Goal: Transaction & Acquisition: Book appointment/travel/reservation

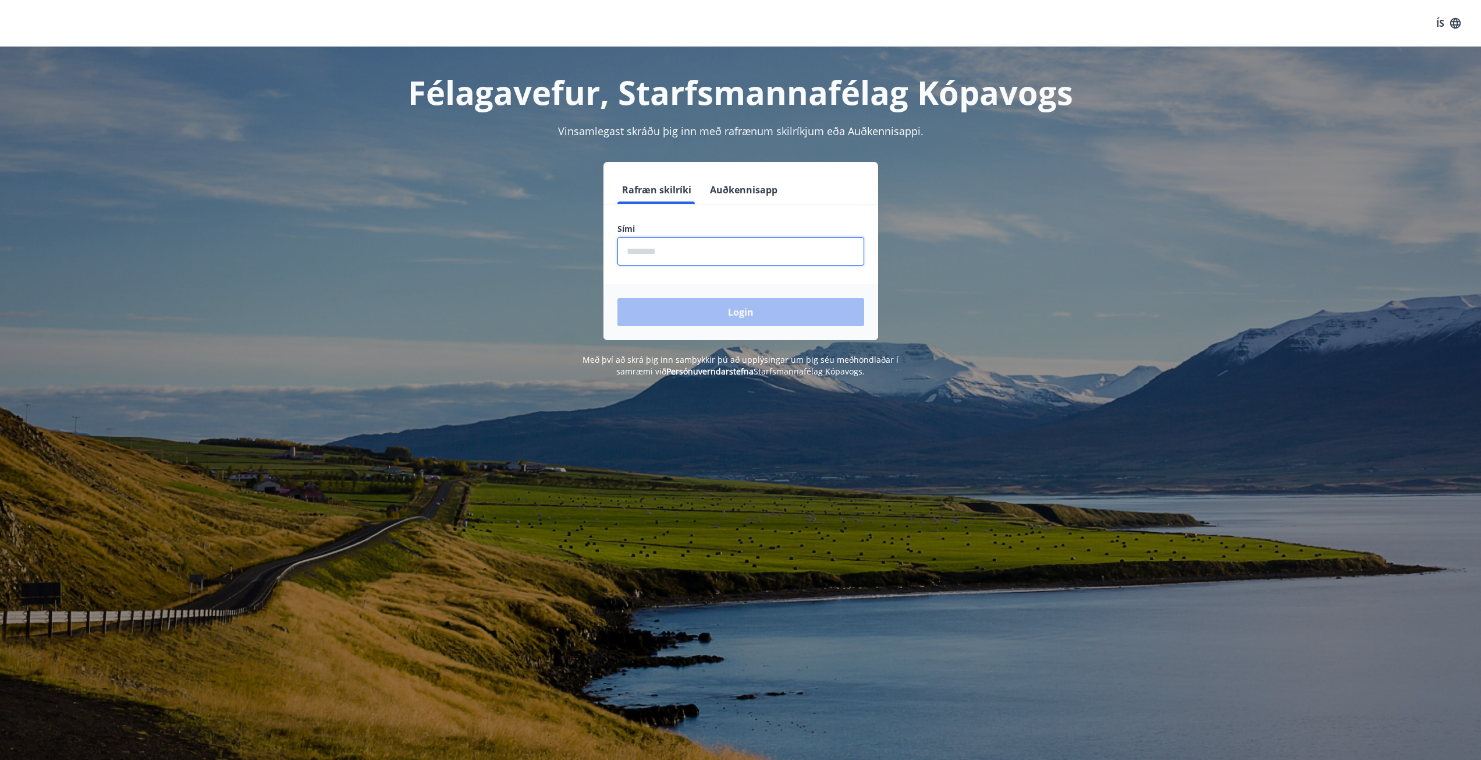
click at [644, 251] on input "phone" at bounding box center [741, 251] width 247 height 29
type input "********"
click at [739, 313] on button "Login" at bounding box center [741, 312] width 247 height 28
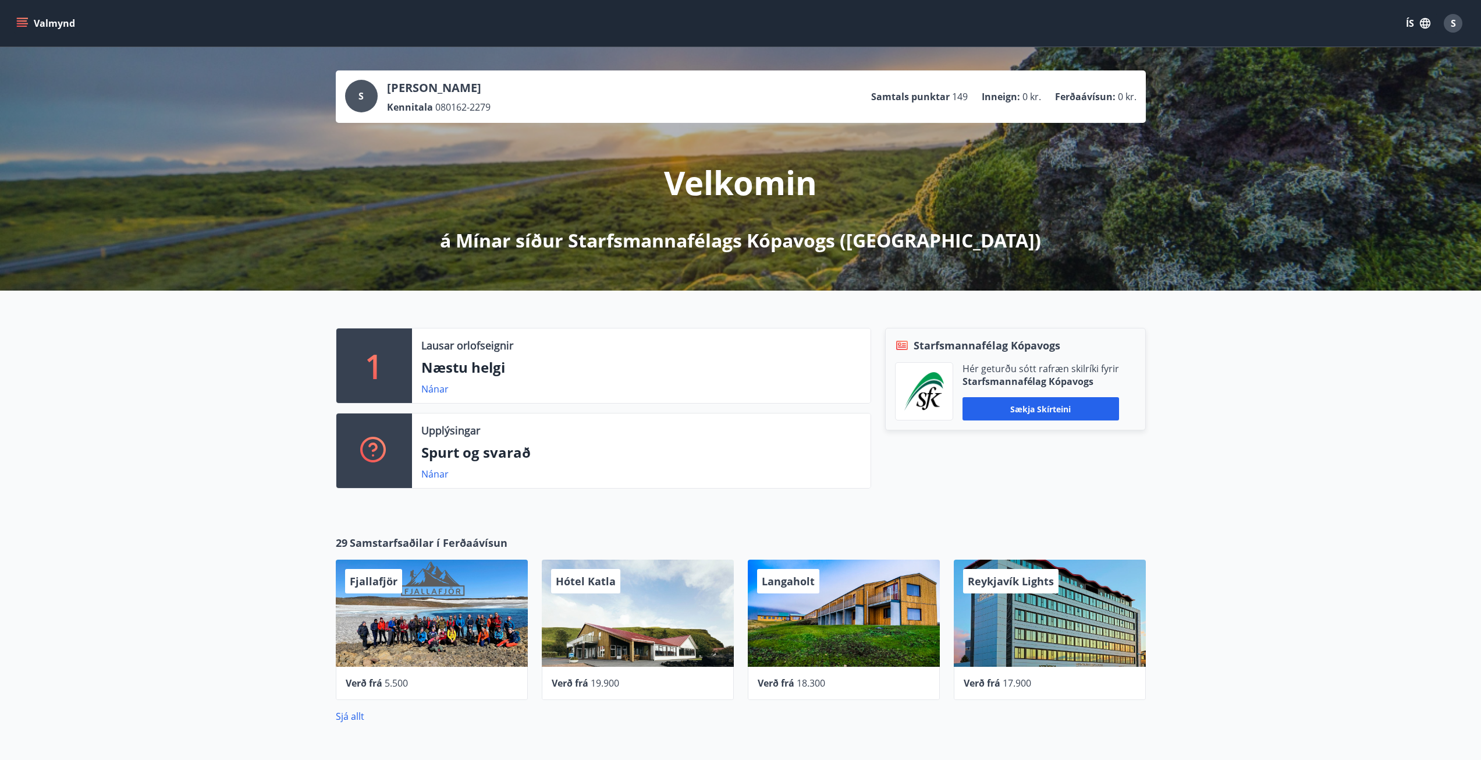
click at [390, 371] on div "1" at bounding box center [374, 365] width 76 height 74
click at [427, 389] on link "Nánar" at bounding box center [434, 388] width 27 height 13
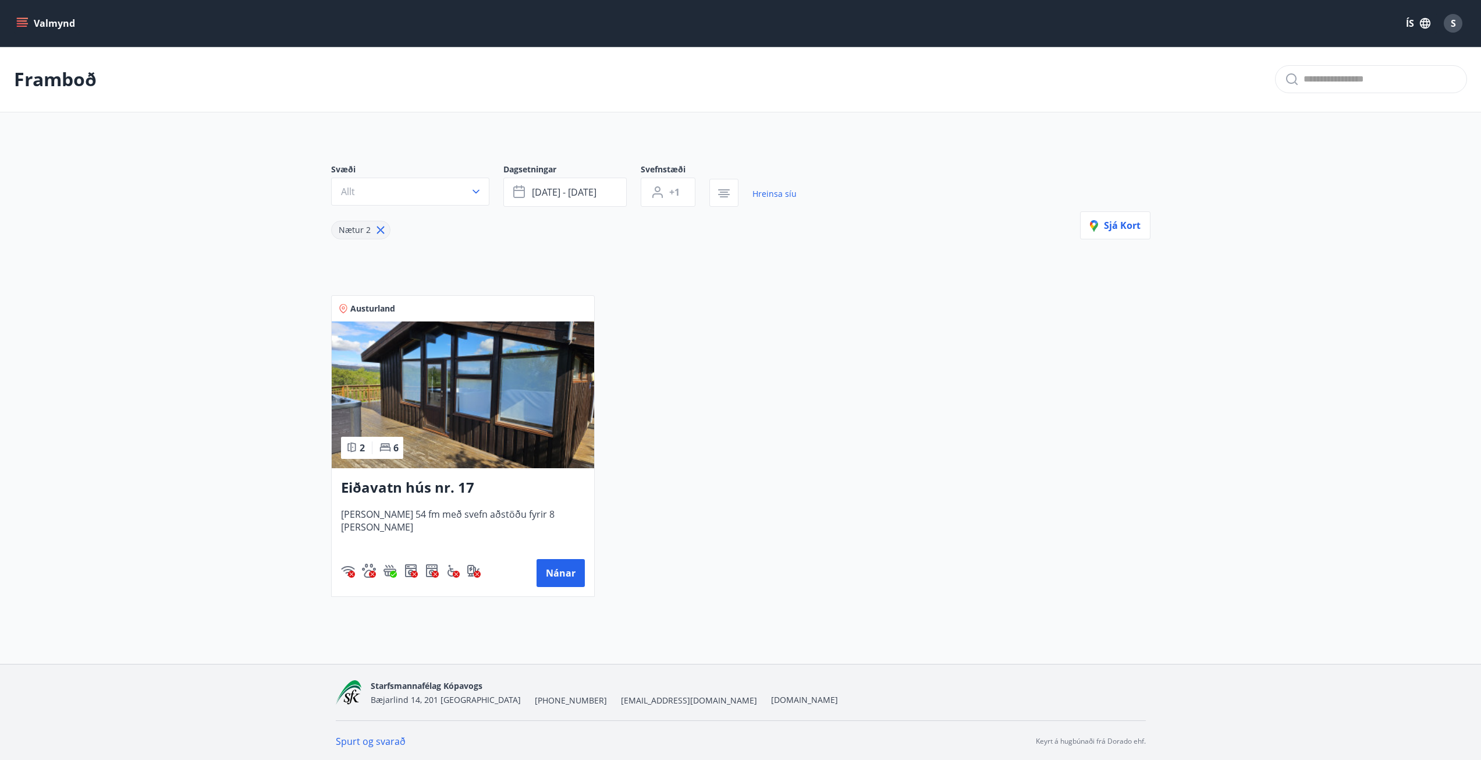
scroll to position [2, 0]
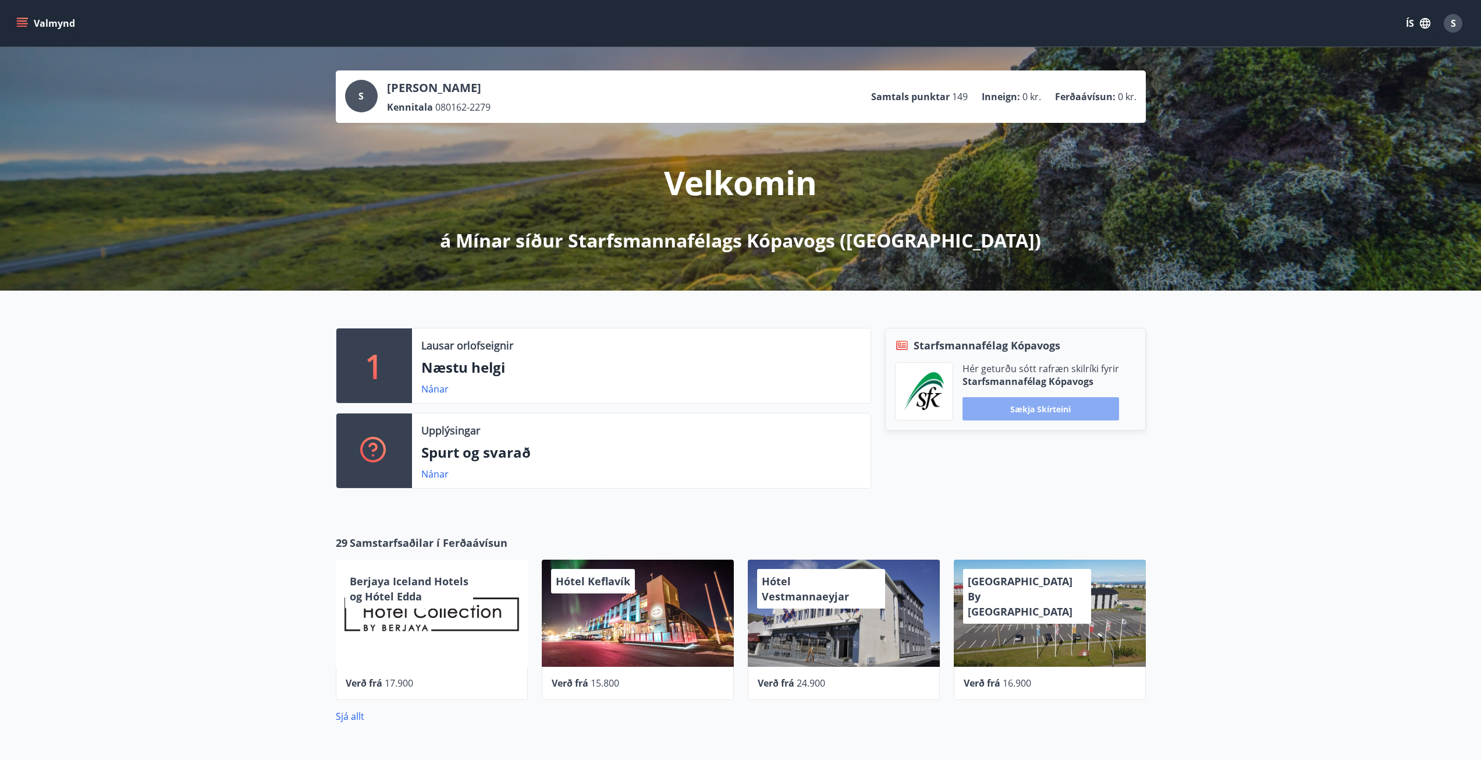
click at [1042, 410] on button "Sækja skírteini" at bounding box center [1041, 408] width 157 height 23
